Goal: Navigation & Orientation: Find specific page/section

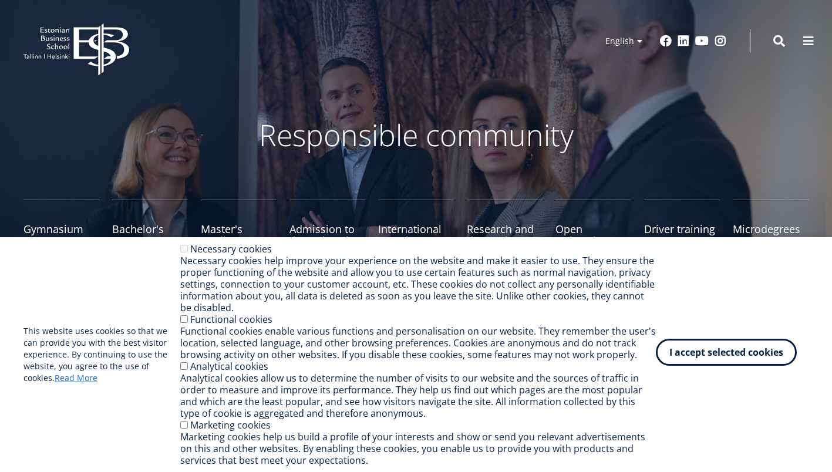
click at [704, 350] on button "I accept selected cookies" at bounding box center [726, 352] width 141 height 27
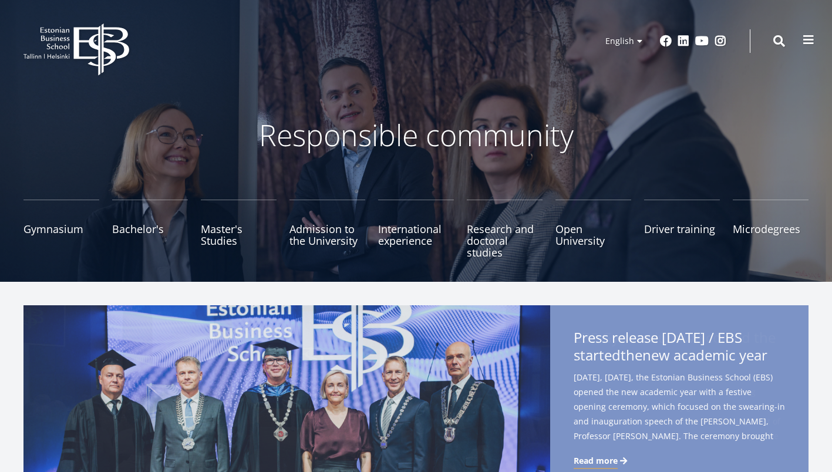
click at [809, 41] on span at bounding box center [808, 40] width 12 height 12
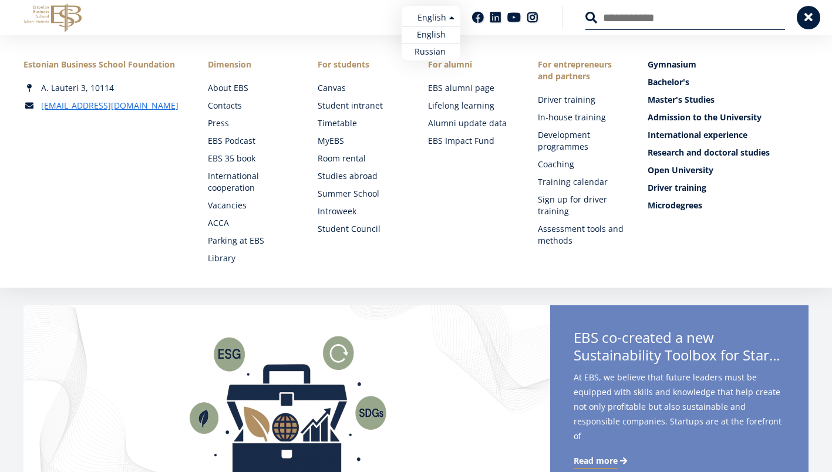
click at [382, 21] on li "English Estonian English Russian" at bounding box center [401, 17] width 117 height 23
click at [811, 22] on button at bounding box center [808, 16] width 23 height 23
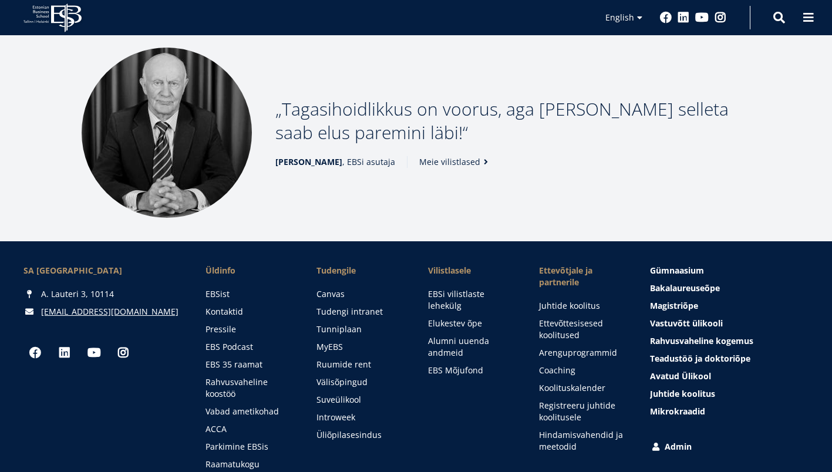
scroll to position [1509, 0]
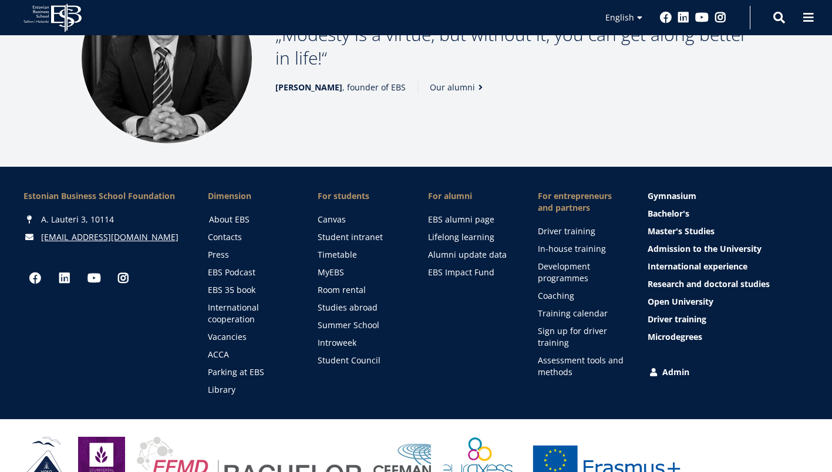
click at [231, 214] on link "About EBS" at bounding box center [252, 220] width 86 height 12
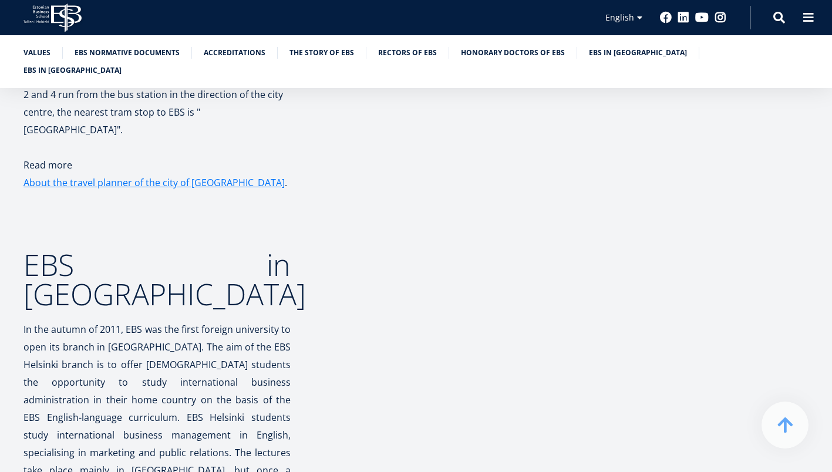
scroll to position [5480, 0]
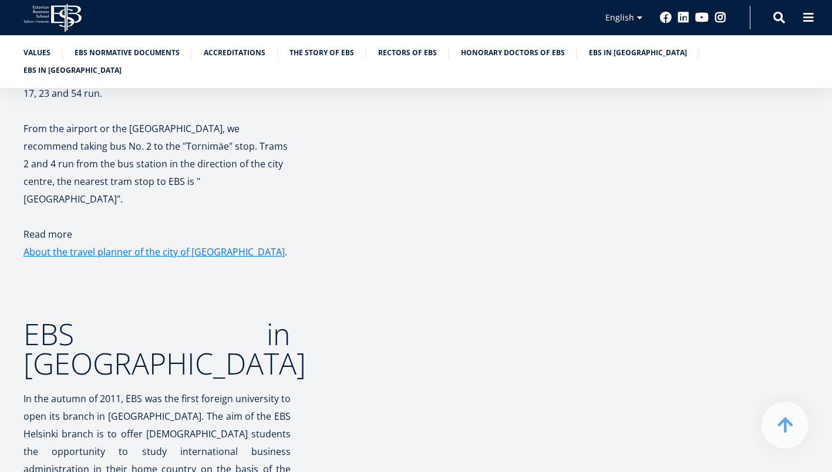
drag, startPoint x: 24, startPoint y: 342, endPoint x: 126, endPoint y: 342, distance: 101.5
drag, startPoint x: 126, startPoint y: 342, endPoint x: 116, endPoint y: 341, distance: 9.5
copy div "Estonian Business School"
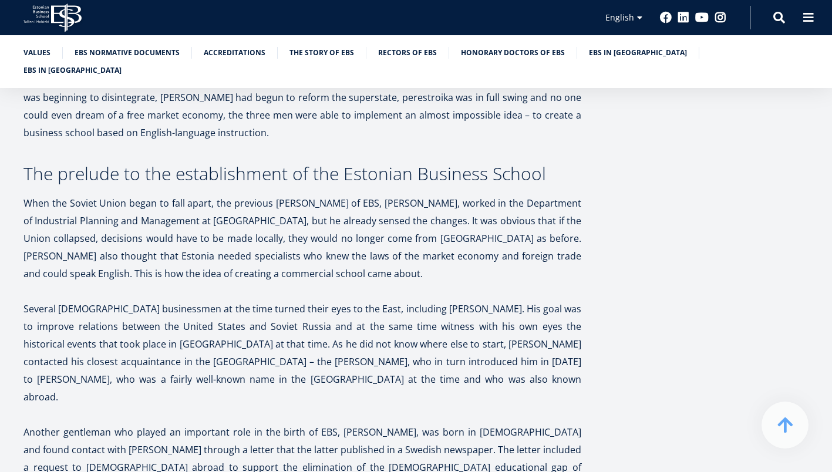
scroll to position [3073, 0]
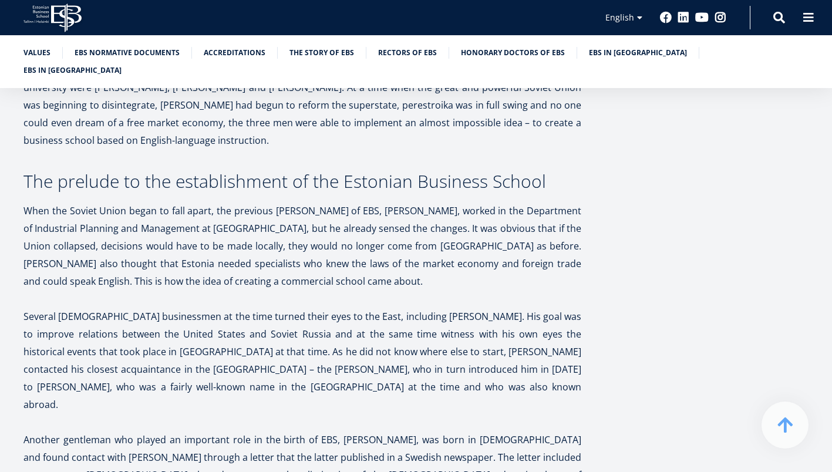
click at [62, 19] on icon "EBS Logo Created with Sketch." at bounding box center [52, 18] width 58 height 29
